Goal: Task Accomplishment & Management: Use online tool/utility

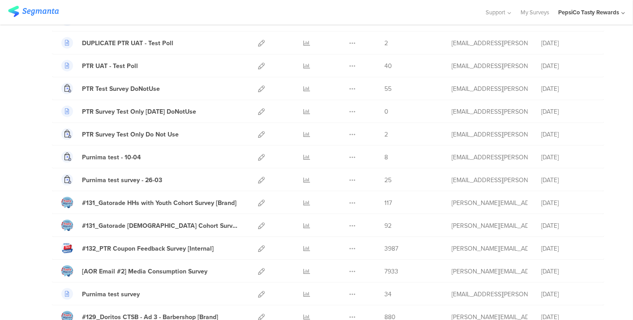
scroll to position [697, 0]
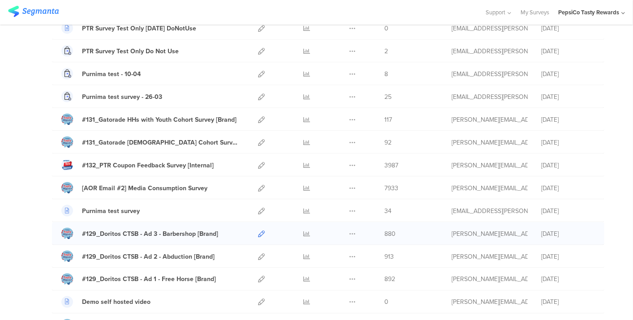
click at [258, 231] on icon at bounding box center [261, 234] width 7 height 7
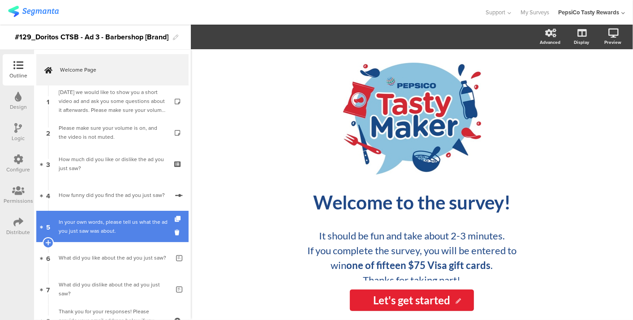
click at [123, 225] on div "In your own words, please tell us what the ad you just saw was about." at bounding box center [114, 227] width 111 height 18
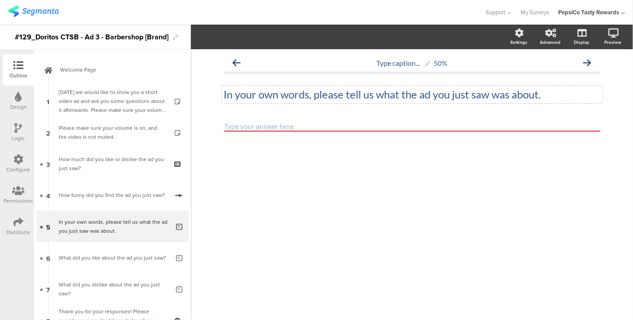
click at [311, 91] on p "In your own words, please tell us what the ad you just saw was about." at bounding box center [412, 94] width 376 height 13
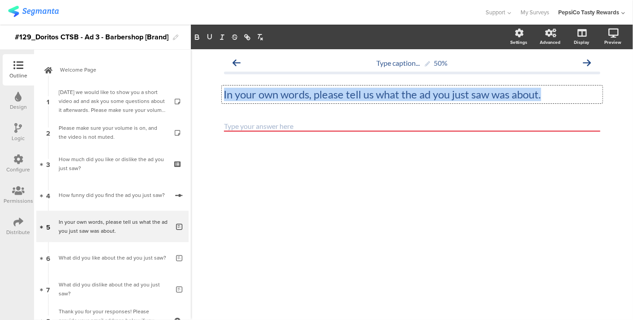
click at [311, 91] on p "In your own words, please tell us what the ad you just saw was about." at bounding box center [412, 94] width 376 height 13
copy p "In your own words, please tell us what the ad you just saw was about."
